Goal: Task Accomplishment & Management: Manage account settings

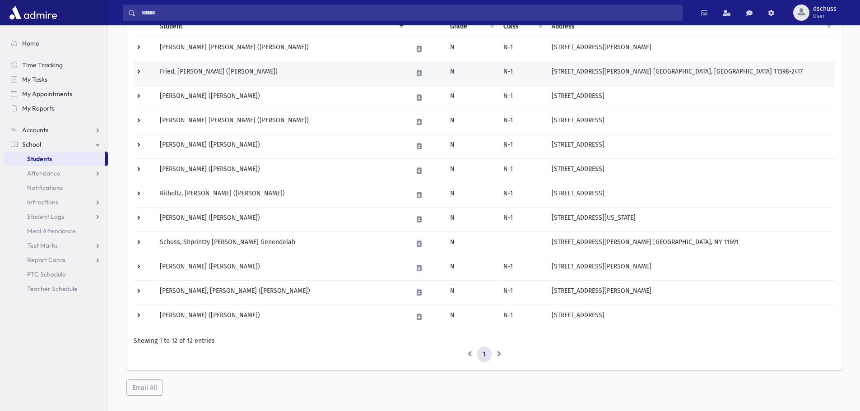
scroll to position [136, 0]
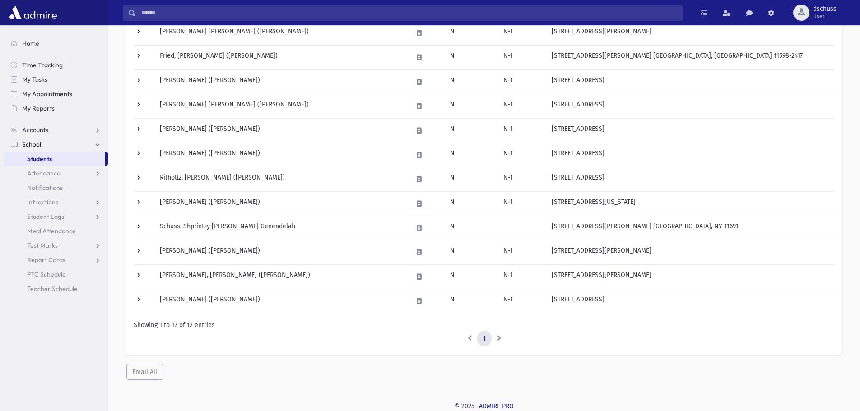
click at [495, 338] on li at bounding box center [498, 339] width 15 height 16
click at [497, 338] on li at bounding box center [498, 339] width 15 height 16
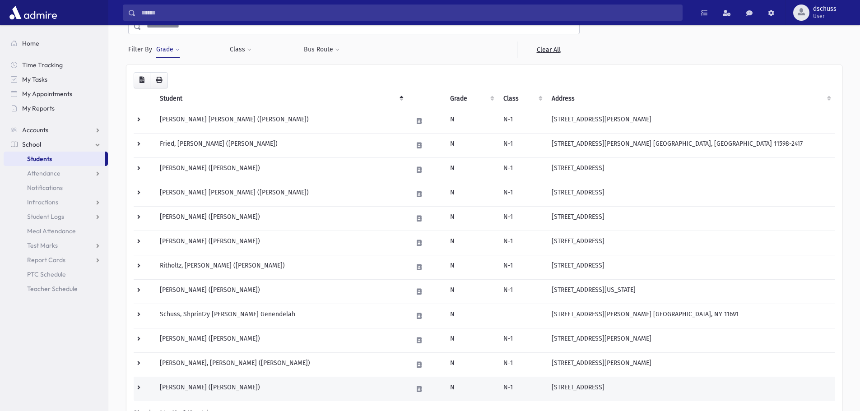
scroll to position [0, 0]
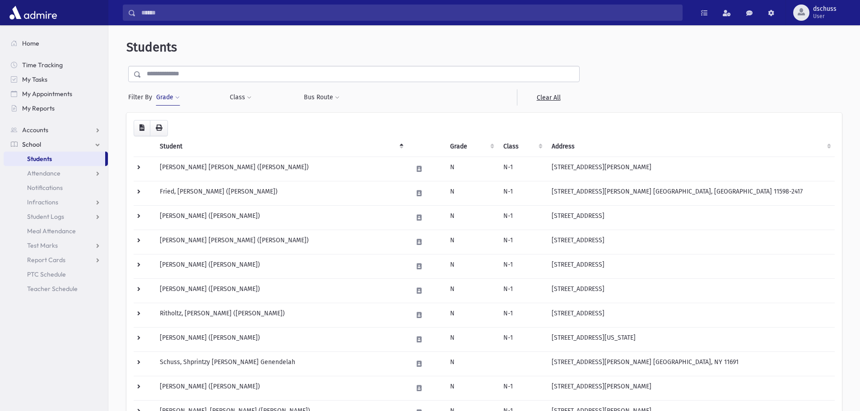
click at [174, 99] on button "Grade" at bounding box center [168, 97] width 24 height 16
click at [177, 124] on span "×" at bounding box center [176, 123] width 7 height 7
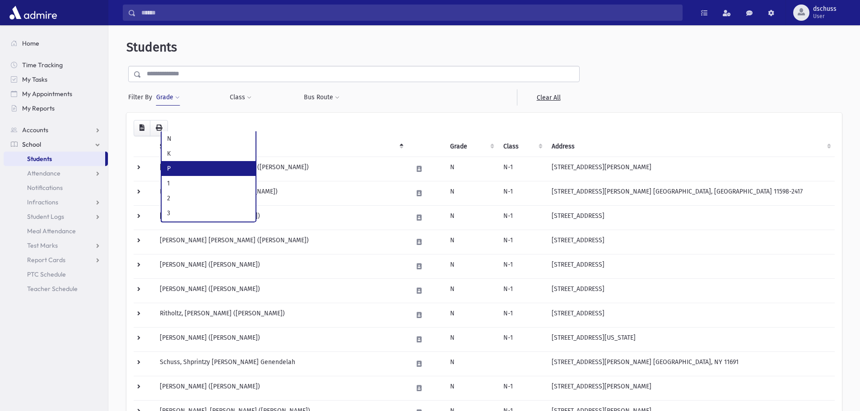
select select "*"
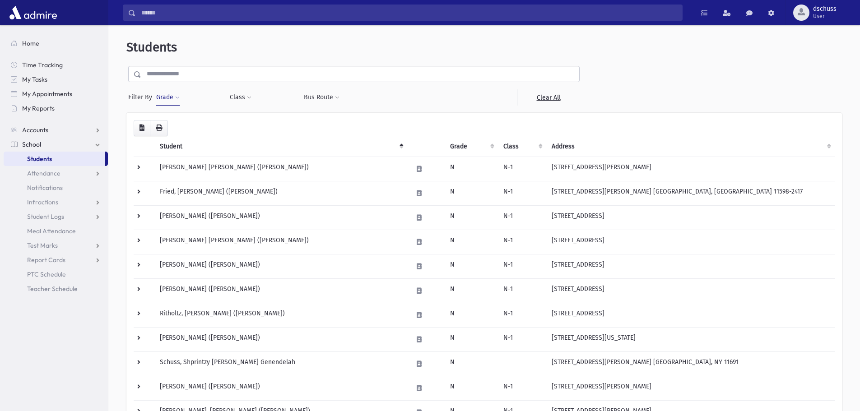
click at [165, 97] on button "Grade" at bounding box center [168, 97] width 24 height 16
click at [193, 143] on button "Filter" at bounding box center [209, 143] width 101 height 13
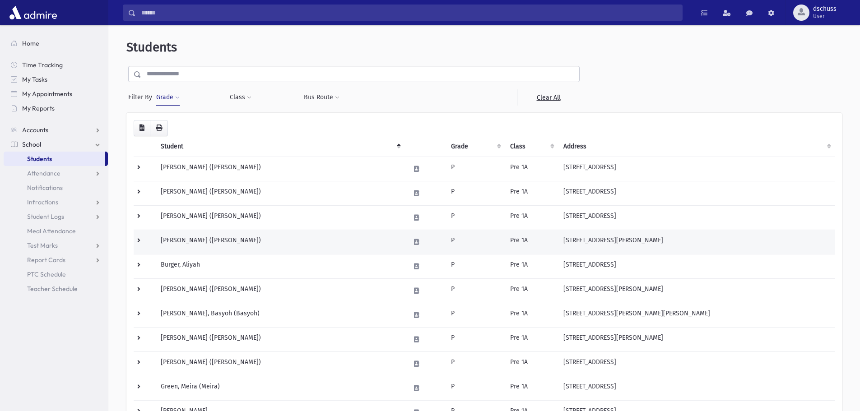
click at [352, 240] on td "Berlove, Miriam Yoffoh (Miriam Yoffoh)" at bounding box center [279, 242] width 249 height 24
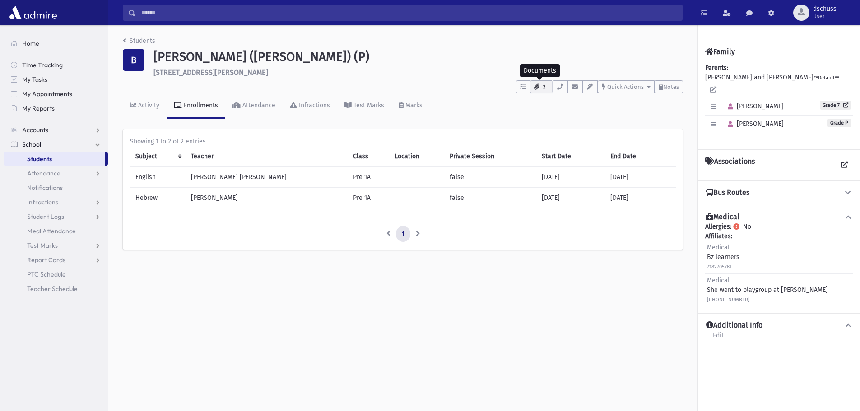
click at [546, 83] on button "2" at bounding box center [541, 86] width 22 height 13
click at [484, 139] on div "Showing 1 to 2 of 2 entries" at bounding box center [403, 141] width 546 height 9
click at [715, 121] on icon "button" at bounding box center [713, 124] width 5 height 6
click at [731, 139] on link "Edit Individual" at bounding box center [743, 147] width 72 height 17
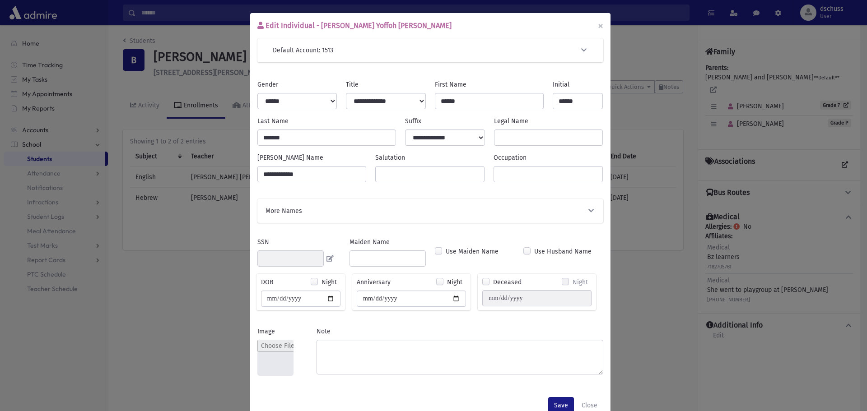
click at [659, 343] on div "Edit Individual - Miriam Yoffoh Berlove × Default Account: 1513 Search Results …" at bounding box center [433, 205] width 867 height 411
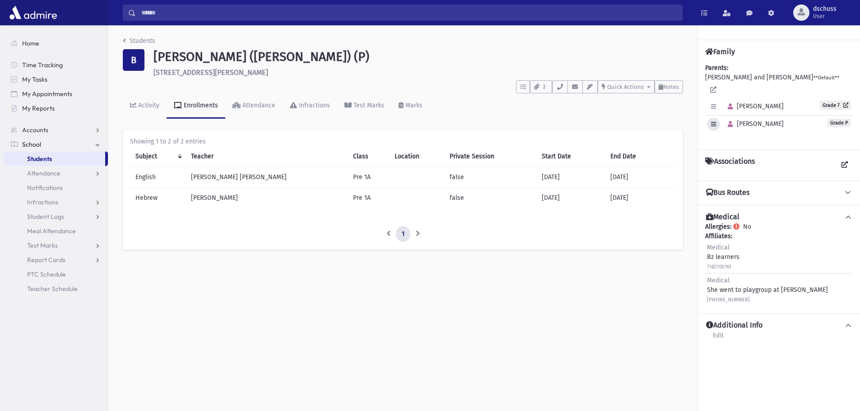
click at [712, 121] on icon "button" at bounding box center [713, 124] width 5 height 6
click at [743, 141] on link "Edit Individual" at bounding box center [743, 147] width 72 height 17
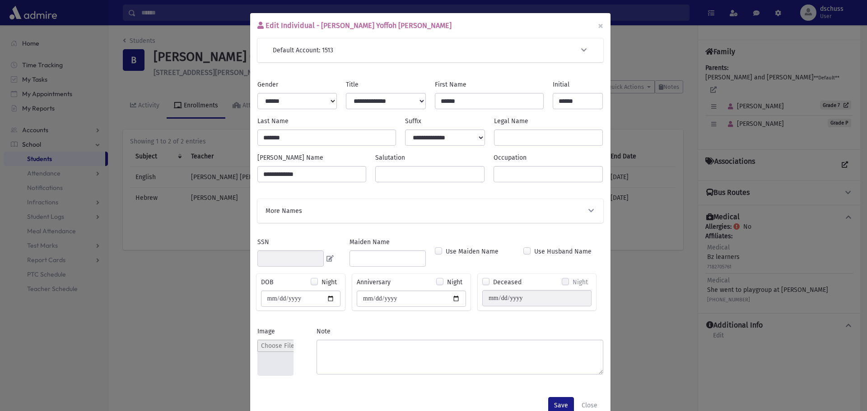
scroll to position [23, 0]
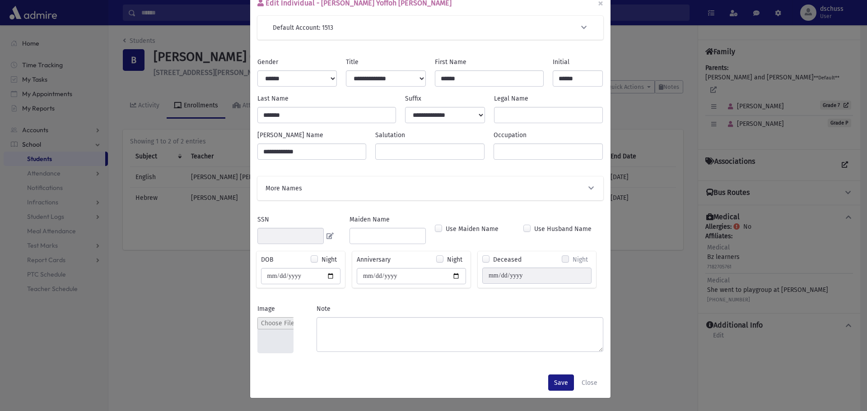
click at [582, 185] on button "More Names" at bounding box center [429, 188] width 331 height 9
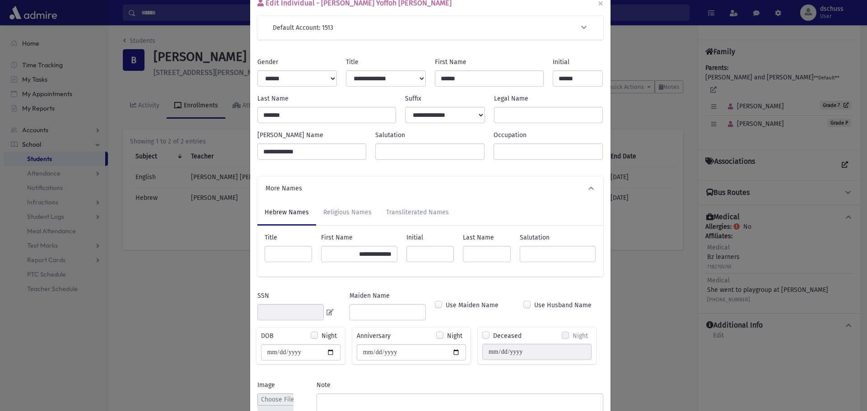
click at [587, 188] on icon "button" at bounding box center [591, 188] width 8 height 6
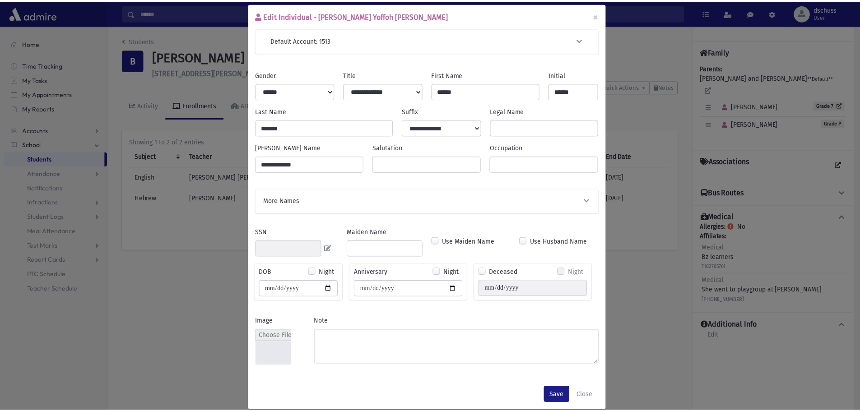
scroll to position [0, 0]
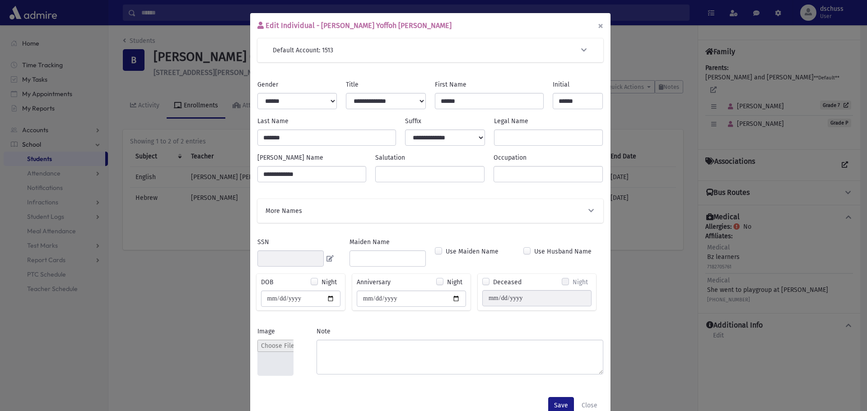
click at [595, 27] on button "×" at bounding box center [600, 25] width 20 height 25
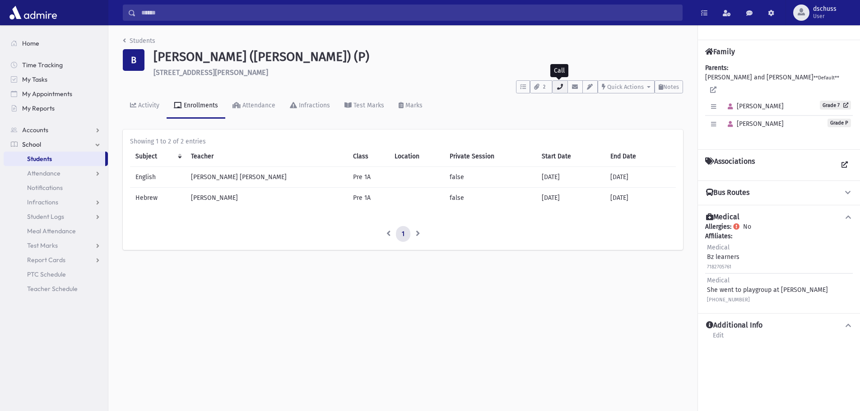
click at [559, 86] on icon "button" at bounding box center [559, 87] width 7 height 6
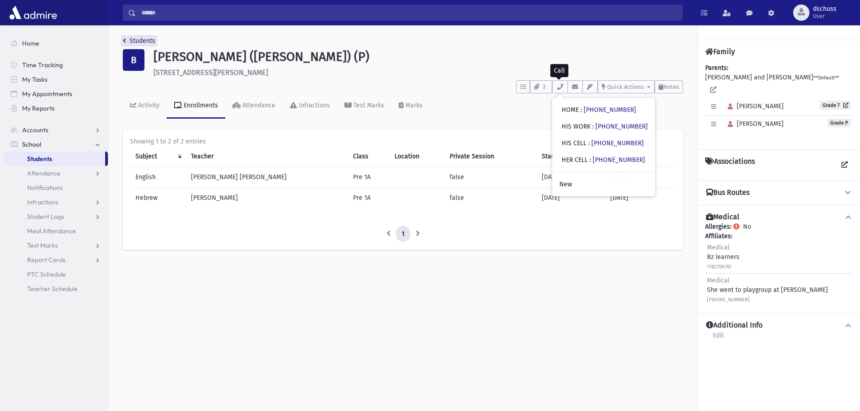
click at [148, 37] on link "Students" at bounding box center [139, 41] width 32 height 8
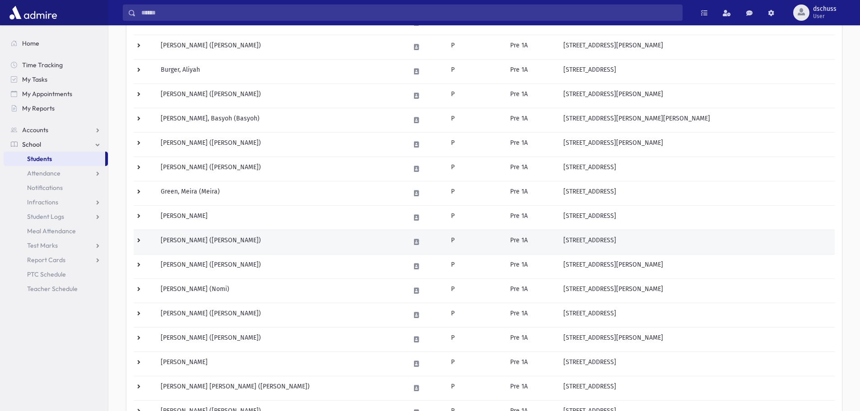
scroll to position [316, 0]
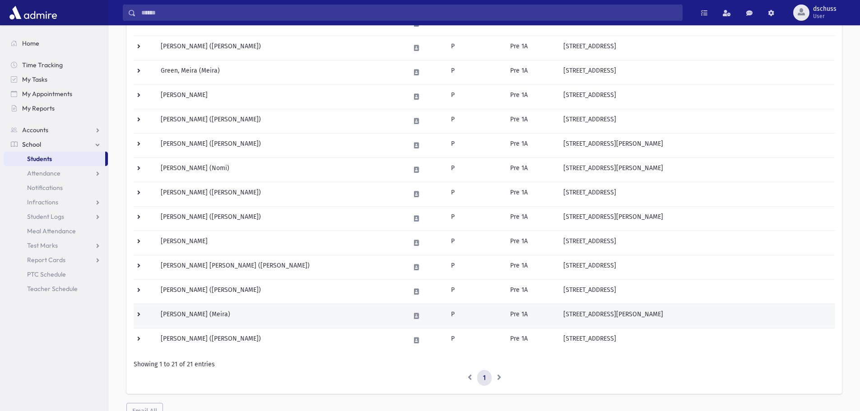
click at [271, 320] on td "Shimoni, Meira (Meira)" at bounding box center [279, 316] width 249 height 24
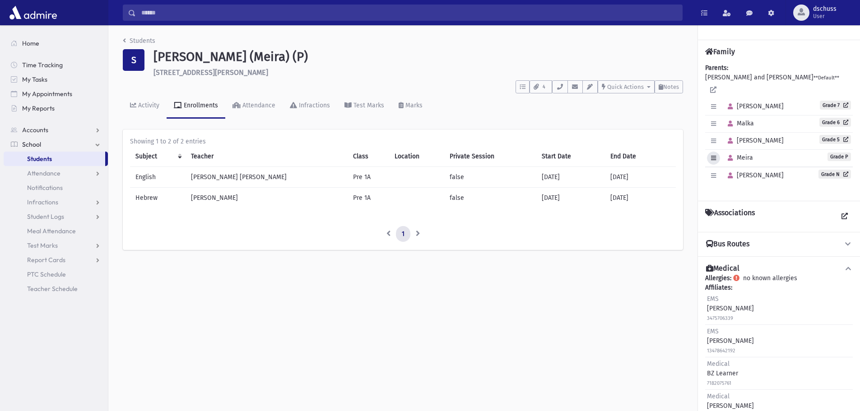
click at [713, 155] on icon "button" at bounding box center [713, 158] width 5 height 6
click at [722, 173] on link "Edit Individual" at bounding box center [743, 181] width 72 height 17
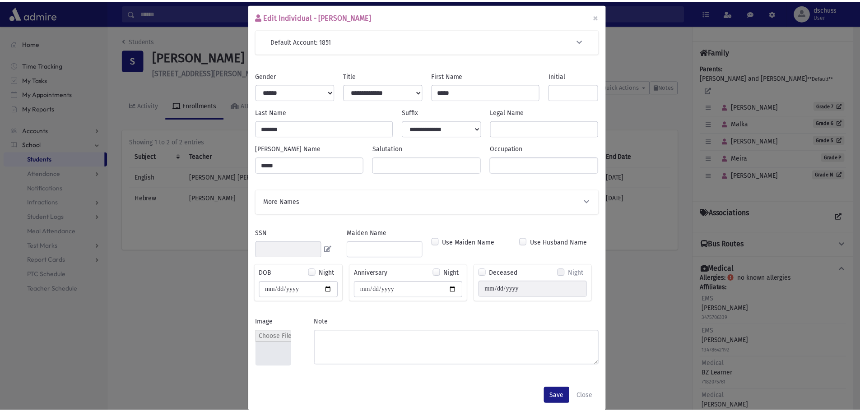
scroll to position [23, 0]
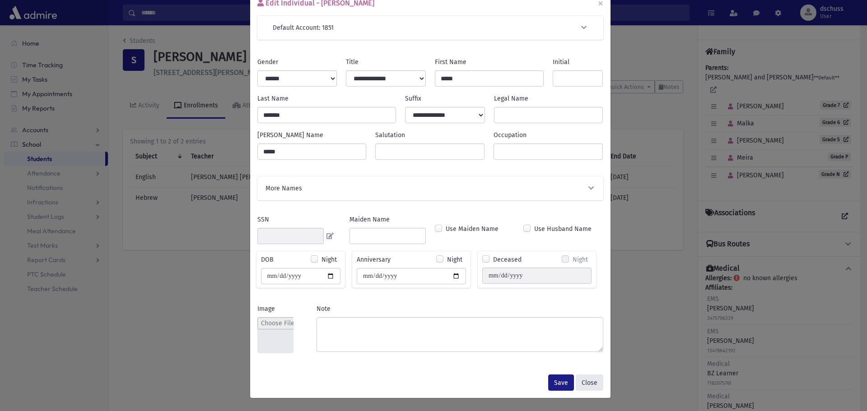
click at [587, 380] on button "Close" at bounding box center [589, 383] width 28 height 16
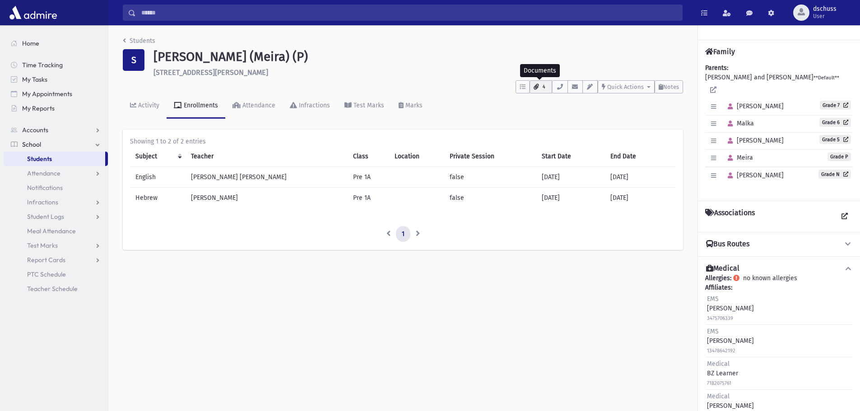
click at [537, 89] on icon "button" at bounding box center [535, 87] width 5 height 6
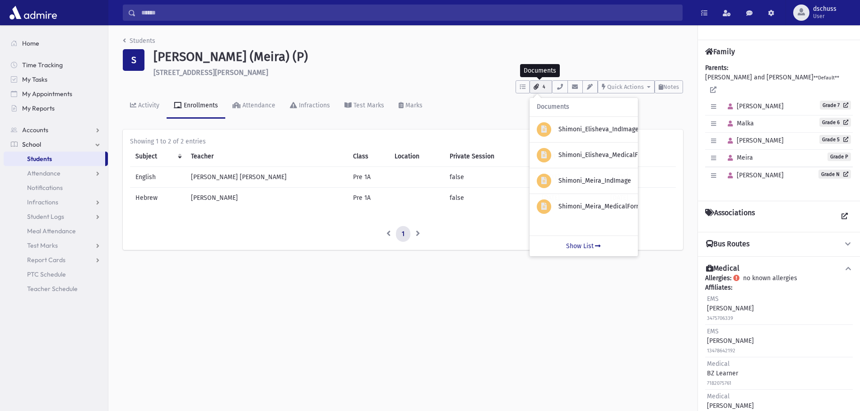
click at [537, 89] on icon "button" at bounding box center [535, 87] width 5 height 6
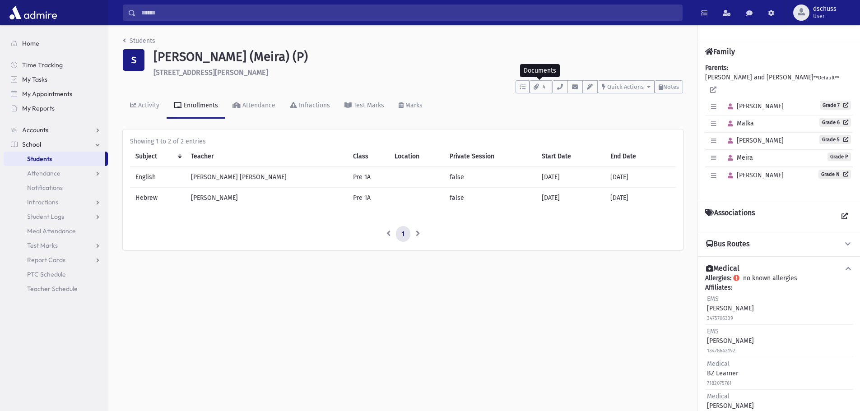
click at [281, 333] on div "Students S Shimoni, Meira (Meira) (P) 2377 Healy Avenue Far Rockaway **** To Do…" at bounding box center [483, 218] width 751 height 386
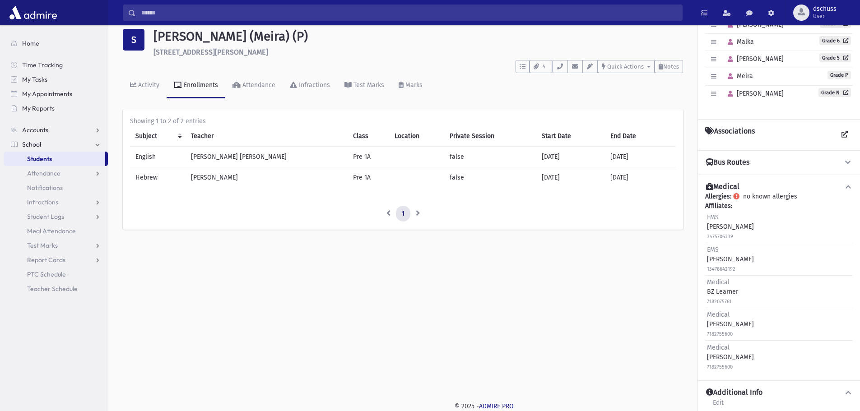
scroll to position [62, 0]
click at [720, 397] on link "Edit" at bounding box center [718, 405] width 12 height 16
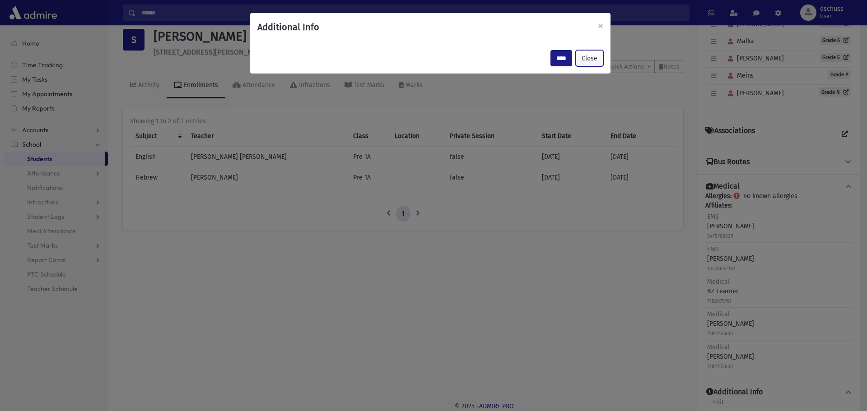
click at [591, 56] on button "Close" at bounding box center [589, 58] width 28 height 16
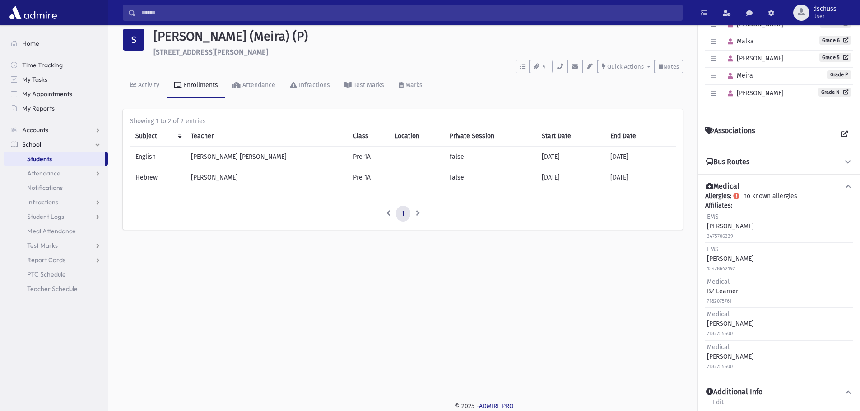
click at [45, 159] on span "Students" at bounding box center [39, 159] width 25 height 8
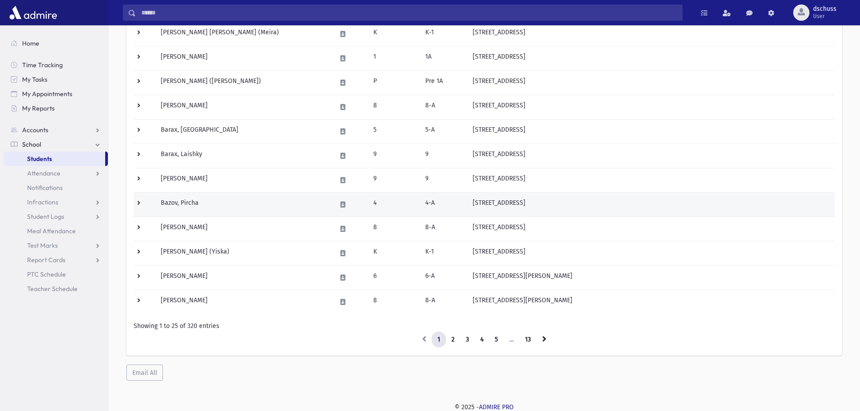
scroll to position [453, 0]
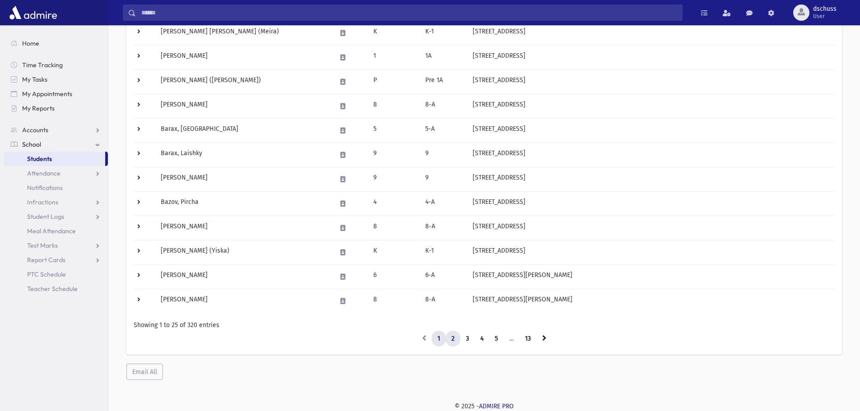
click at [456, 338] on link "2" at bounding box center [452, 339] width 15 height 16
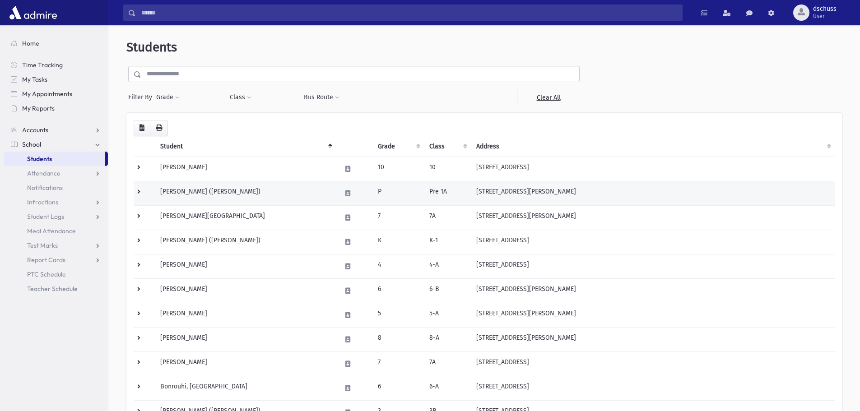
click at [321, 200] on td "Berlove, Miriam Yoffoh (Miriam Yoffoh)" at bounding box center [245, 193] width 181 height 24
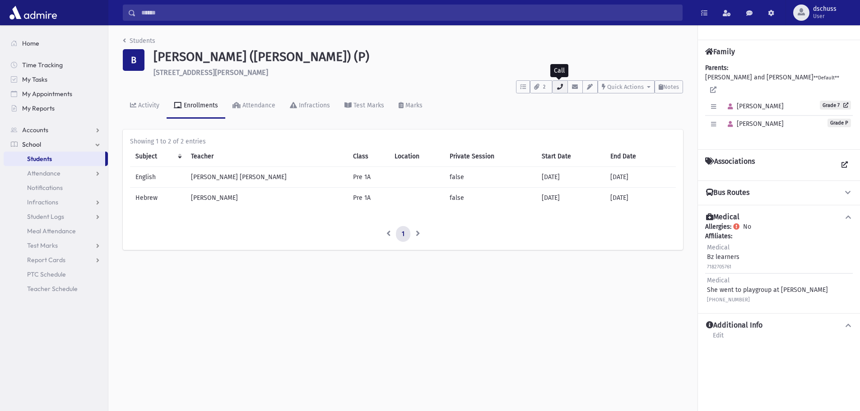
click at [557, 89] on icon "button" at bounding box center [559, 87] width 7 height 6
